Goal: Information Seeking & Learning: Learn about a topic

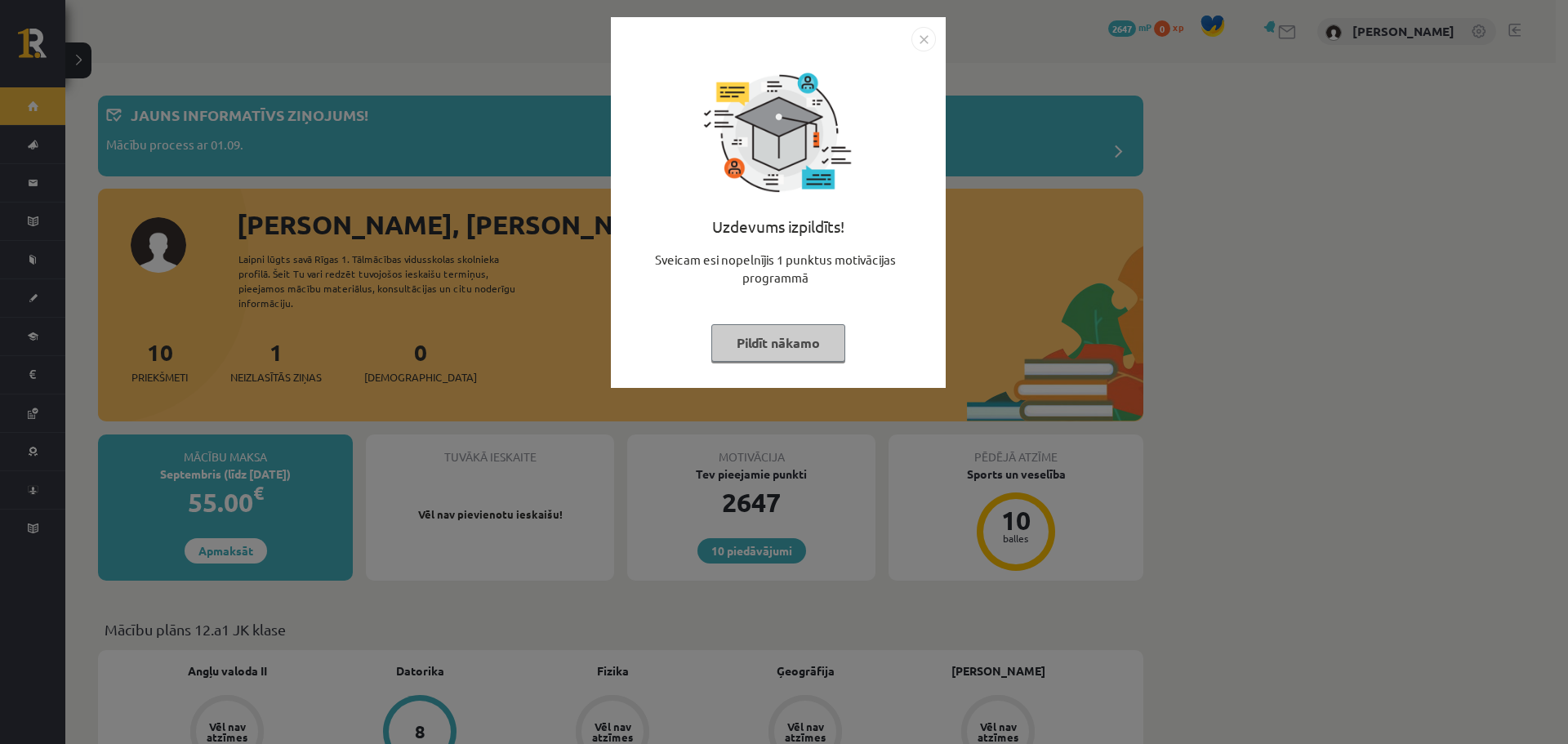
click at [925, 55] on div "Uzdevums izpildīts! Sveicam esi nopelnījis 1 punktus motivācijas programmā Pild…" at bounding box center [779, 215] width 315 height 327
click at [918, 44] on img "Close" at bounding box center [923, 39] width 25 height 25
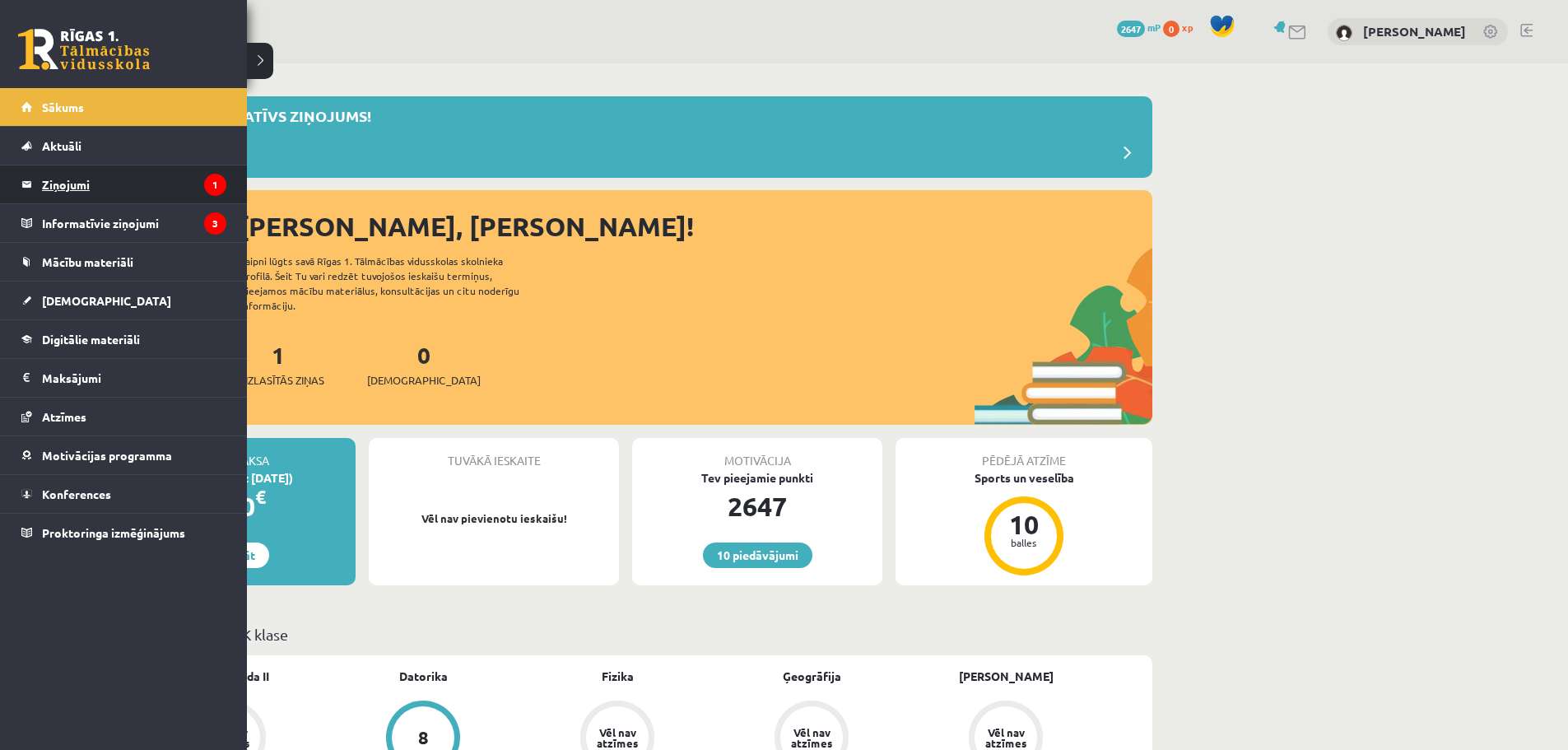
click at [82, 195] on legend "Ziņojumi 1" at bounding box center [134, 185] width 185 height 38
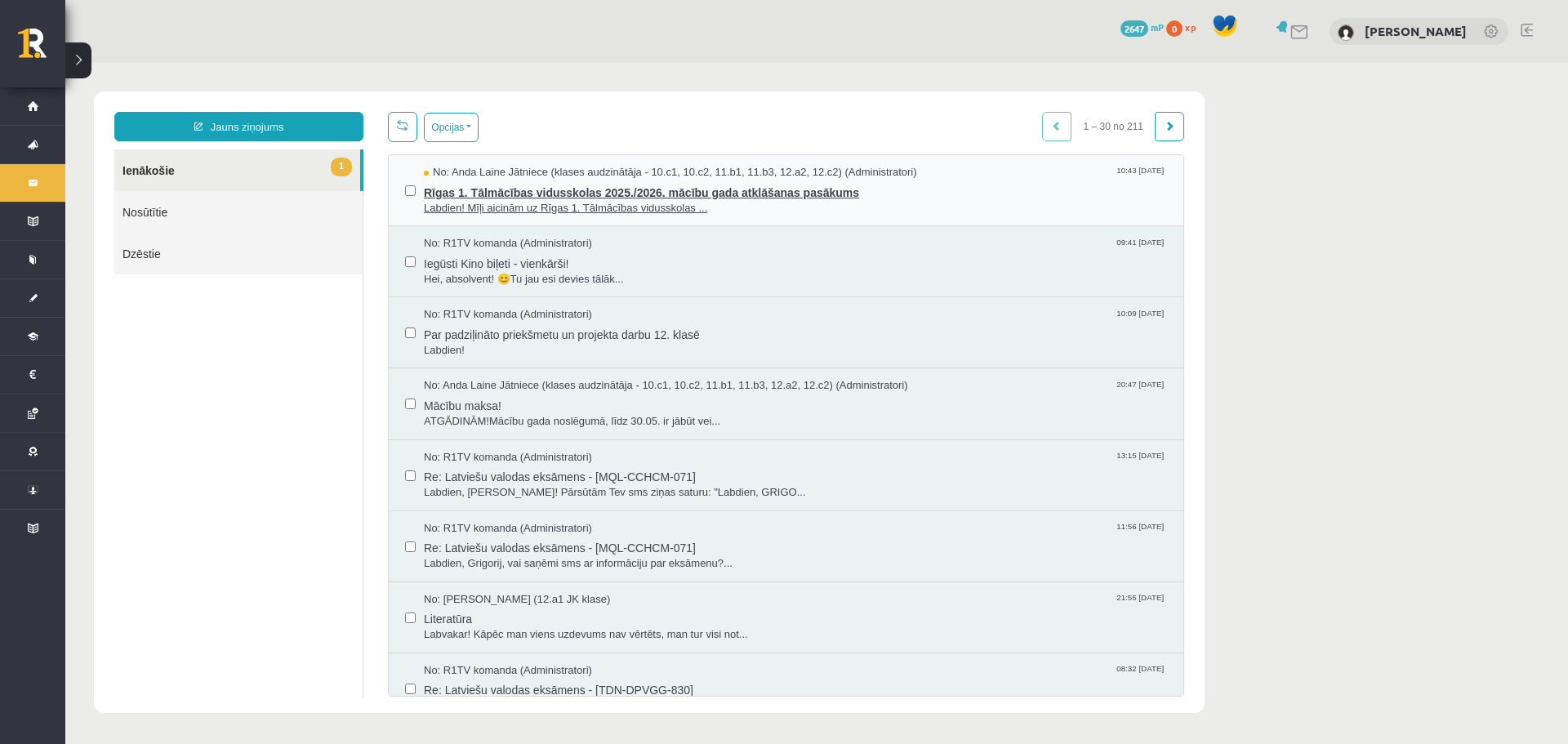
click at [678, 198] on span "Rīgas 1. Tālmācības vidusskolas 2025./2026. mācību gada atklāšanas pasākums" at bounding box center [795, 190] width 743 height 21
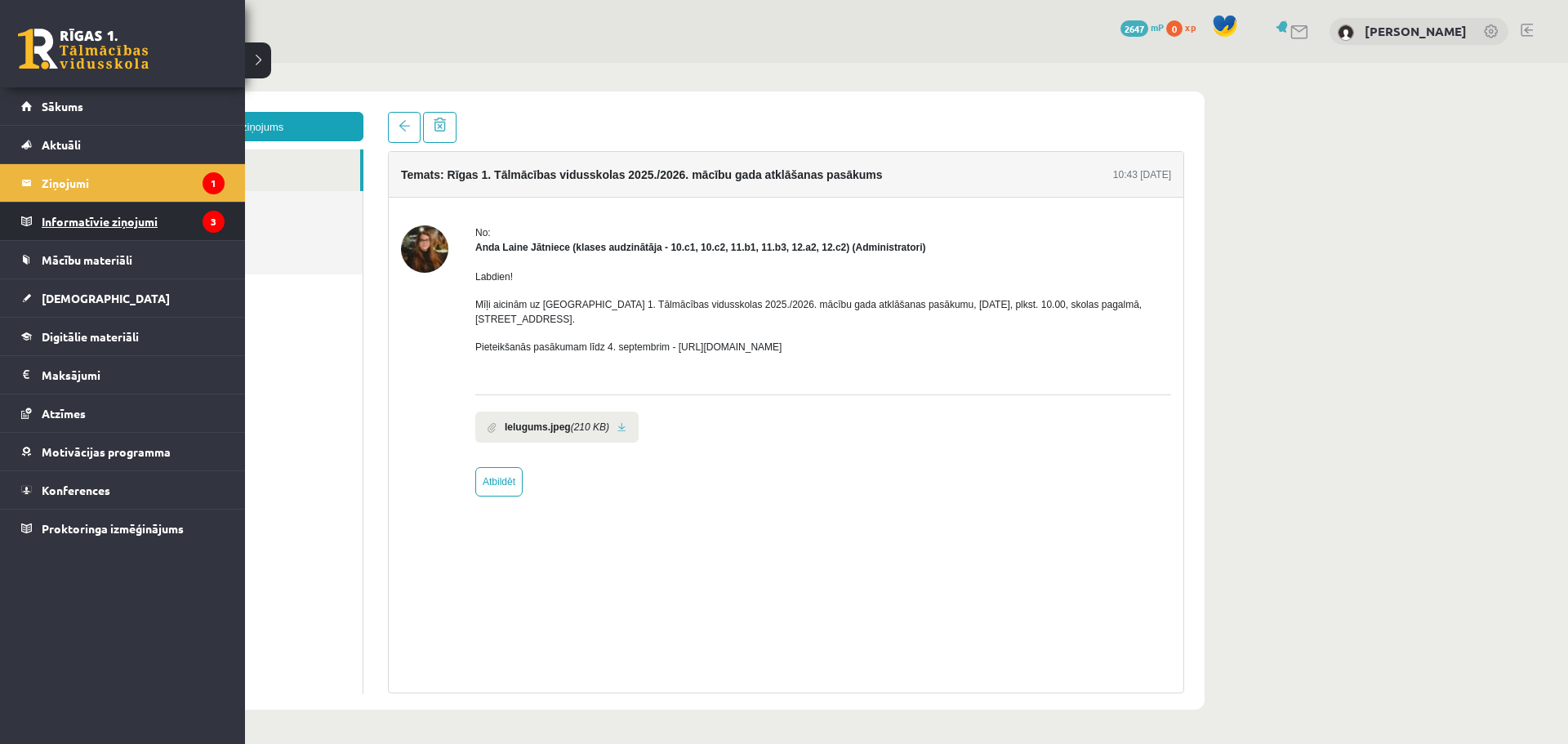
click at [91, 219] on legend "Informatīvie ziņojumi 3" at bounding box center [133, 221] width 183 height 38
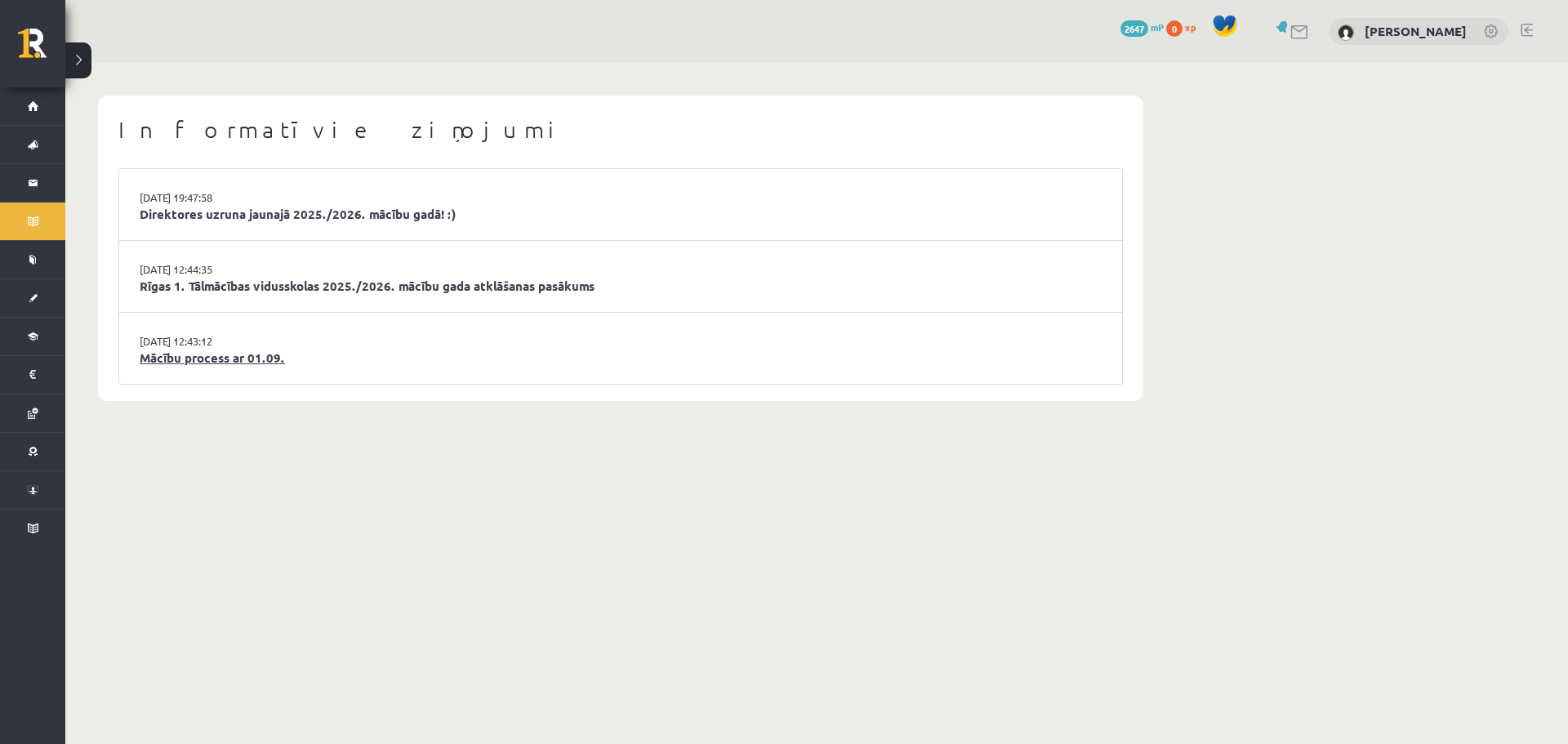
click at [245, 358] on link "Mācību process ar 01.09." at bounding box center [620, 358] width 962 height 19
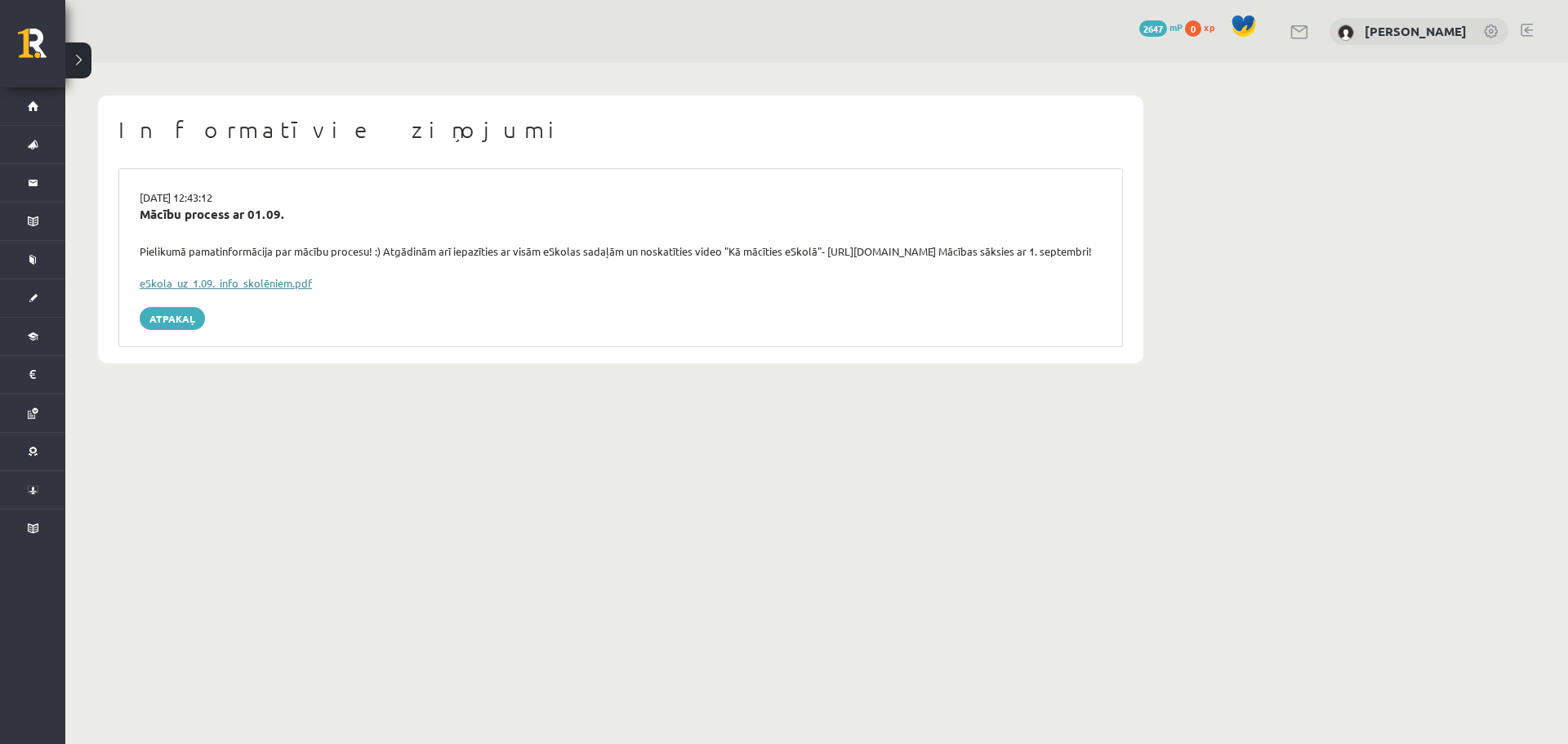
click at [240, 290] on link "eSkola_uz_1.09._info_skolēniem.pdf" at bounding box center [226, 283] width 172 height 14
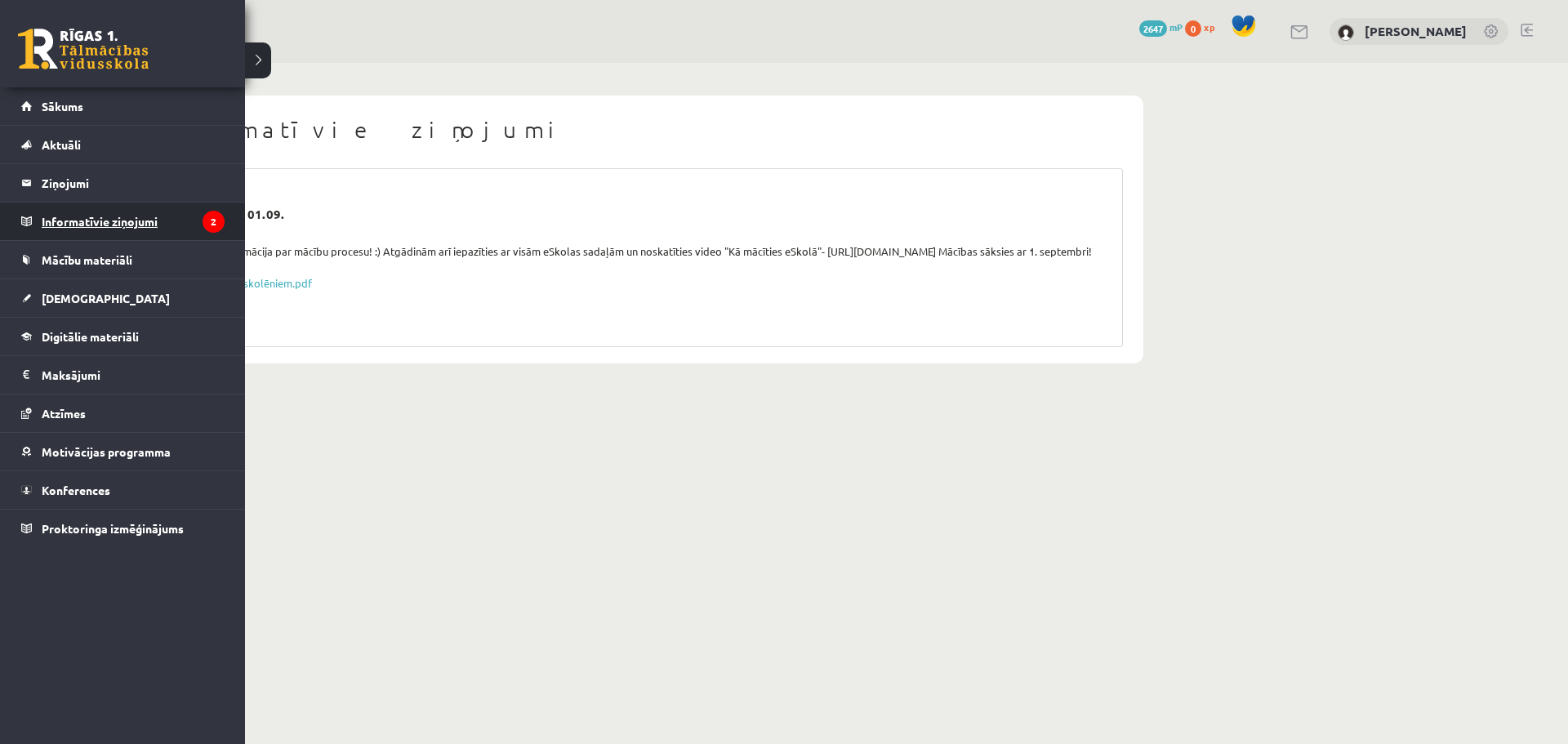
click at [118, 221] on legend "Informatīvie ziņojumi 2" at bounding box center [133, 221] width 183 height 38
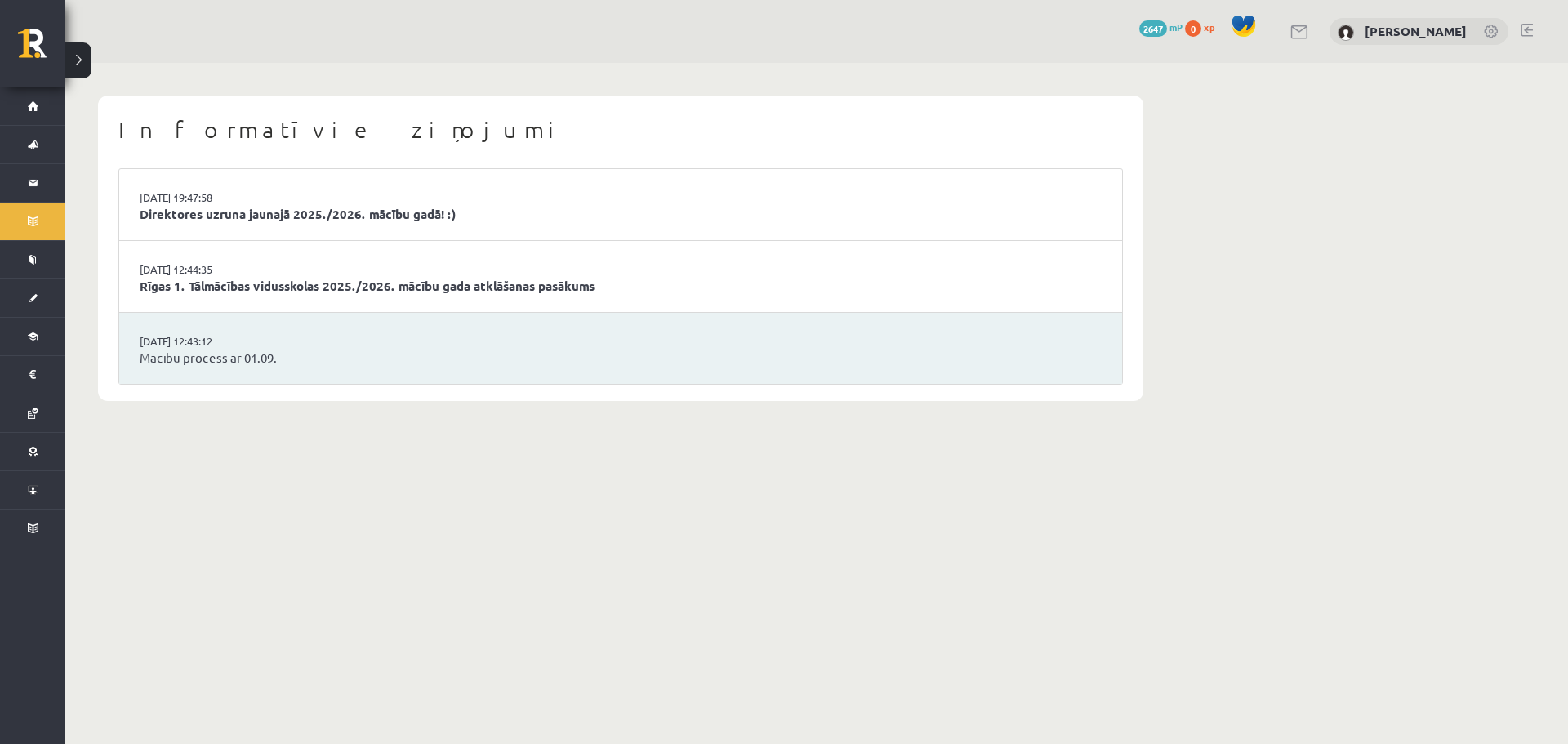
click at [223, 281] on link "Rīgas 1. Tālmācības vidusskolas 2025./2026. mācību gada atklāšanas pasākums" at bounding box center [620, 286] width 962 height 19
click at [256, 221] on link "Direktores uzruna jaunajā 2025./2026. mācību gadā! :)" at bounding box center [620, 214] width 962 height 19
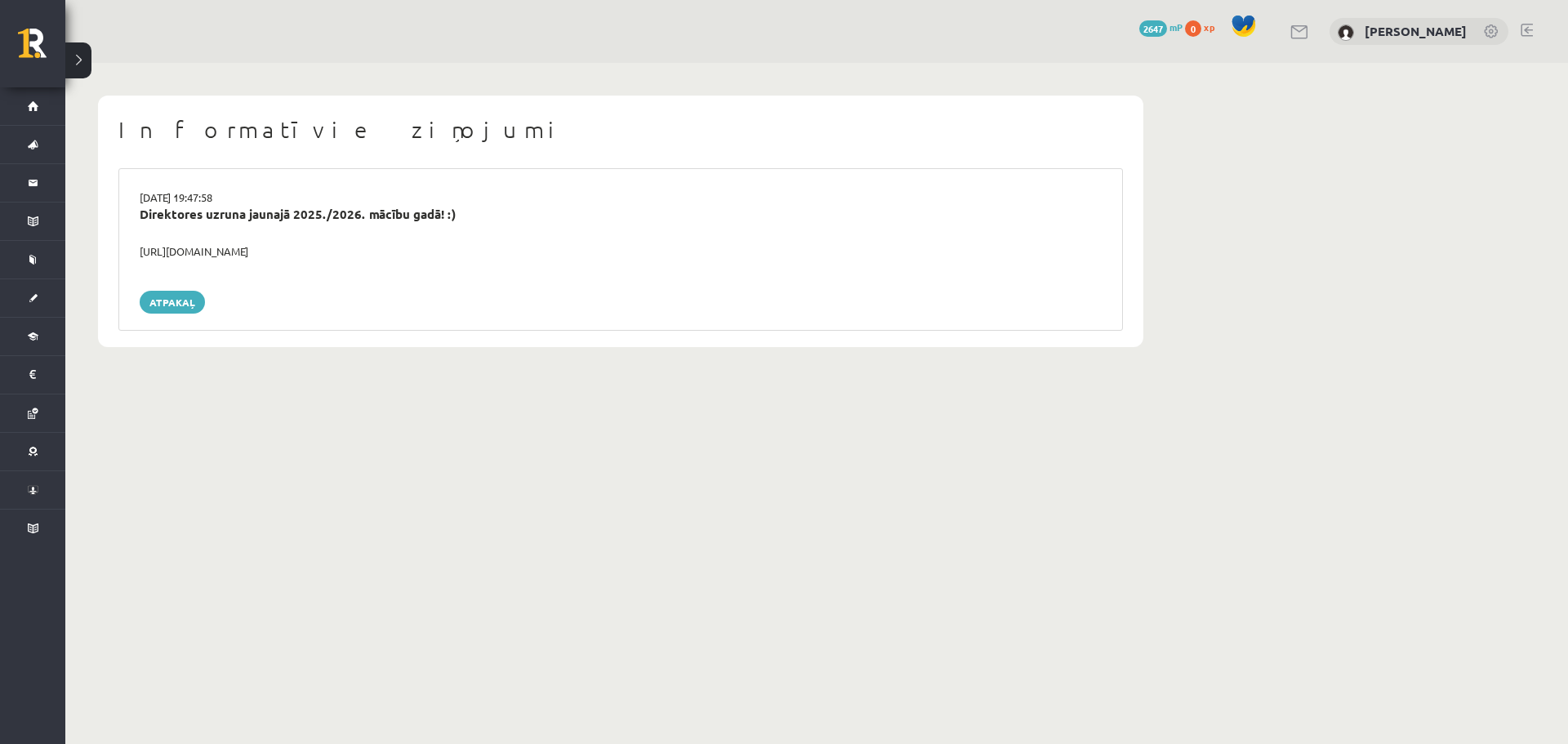
click at [141, 254] on div "[URL][DOMAIN_NAME]" at bounding box center [621, 252] width 987 height 16
copy div "[URL][DOMAIN_NAME]"
